Goal: Information Seeking & Learning: Learn about a topic

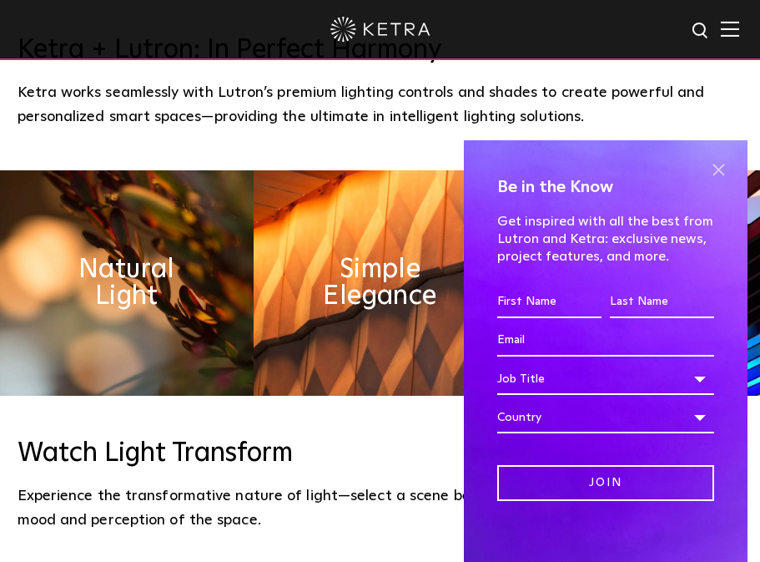
click at [708, 168] on span at bounding box center [718, 169] width 25 height 25
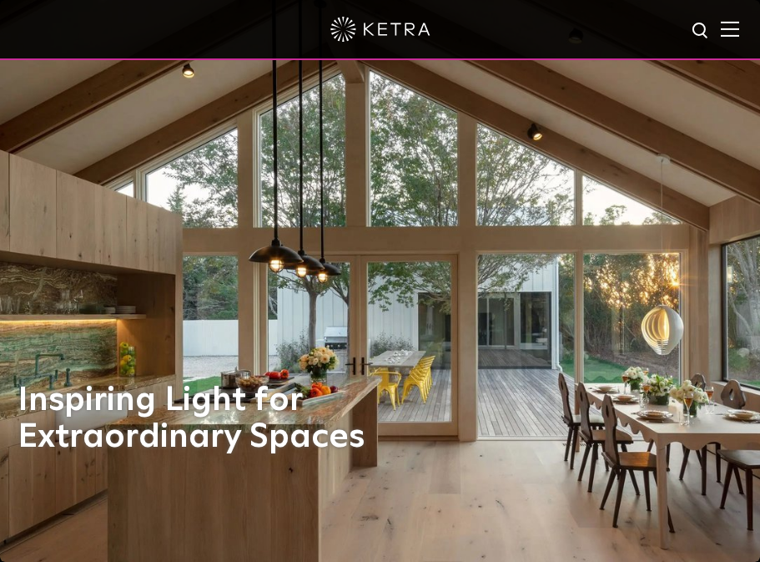
click at [739, 35] on img at bounding box center [730, 29] width 18 height 16
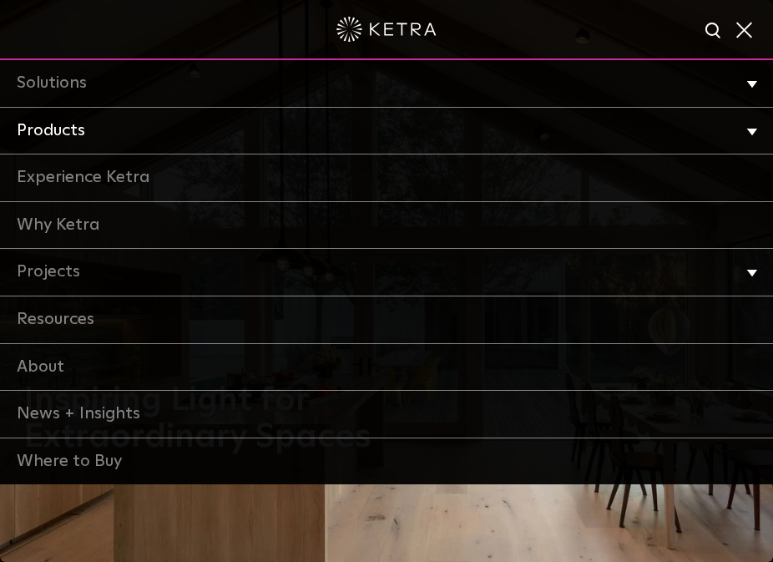
click at [756, 135] on li "Products Commercial Products Residential Products" at bounding box center [386, 132] width 773 height 48
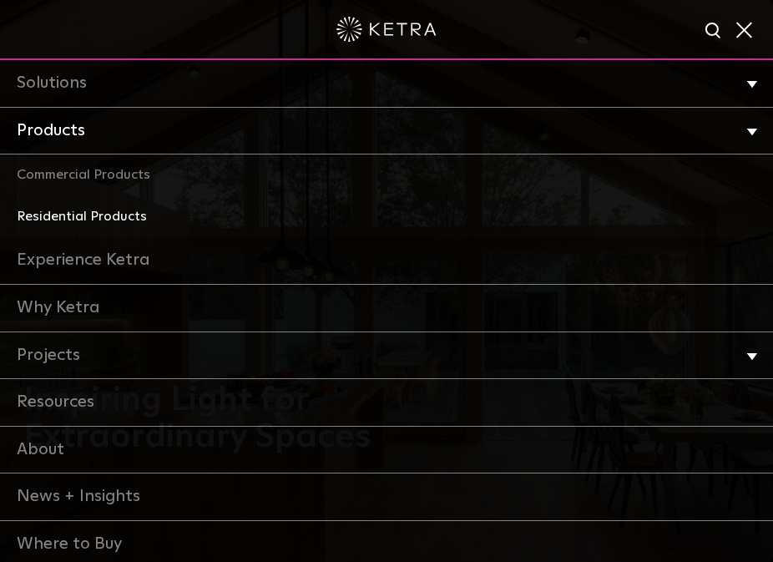
click at [134, 209] on link "Residential Products" at bounding box center [386, 217] width 773 height 42
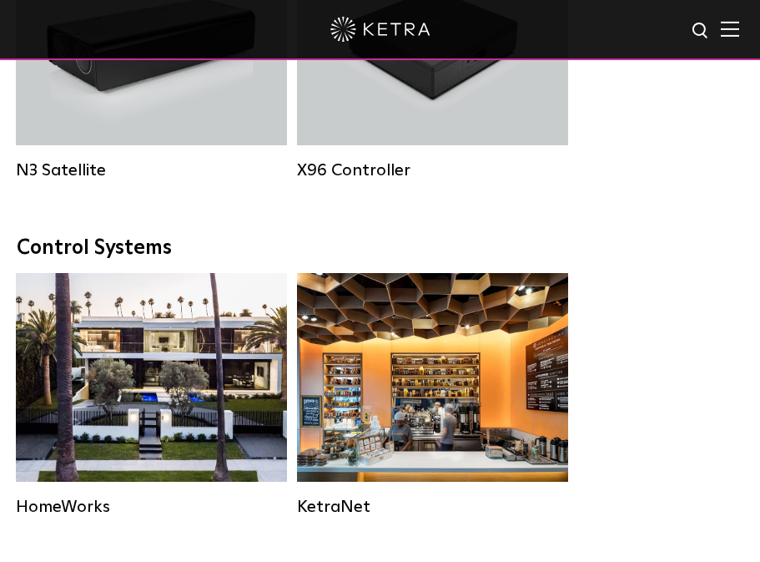
scroll to position [2549, 0]
